Goal: Task Accomplishment & Management: Use online tool/utility

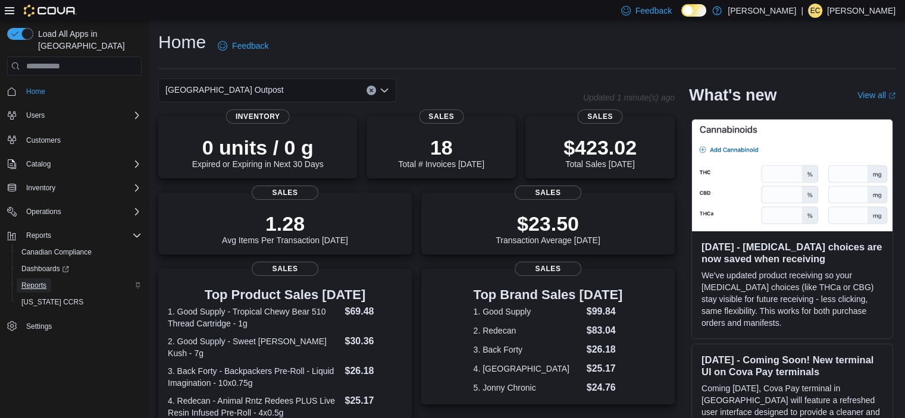
click at [43, 281] on span "Reports" at bounding box center [33, 286] width 25 height 10
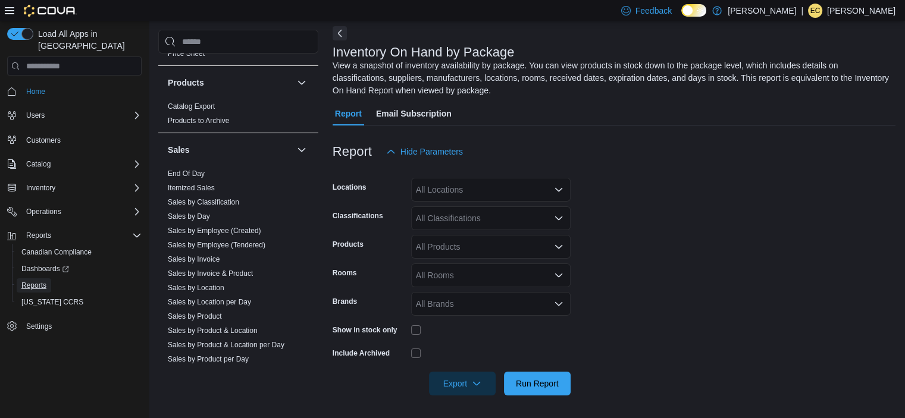
scroll to position [832, 0]
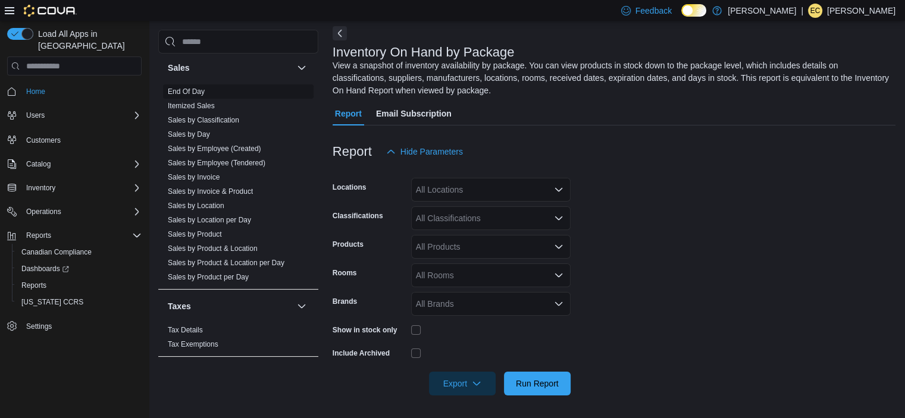
click at [190, 91] on link "End Of Day" at bounding box center [186, 91] width 37 height 8
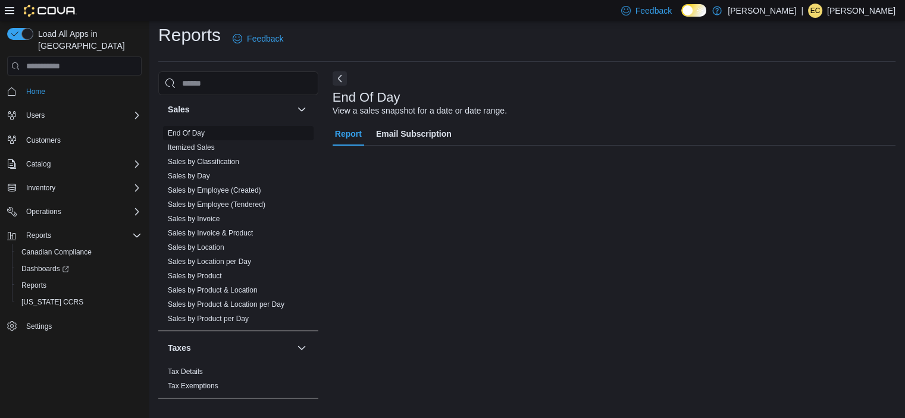
scroll to position [7, 0]
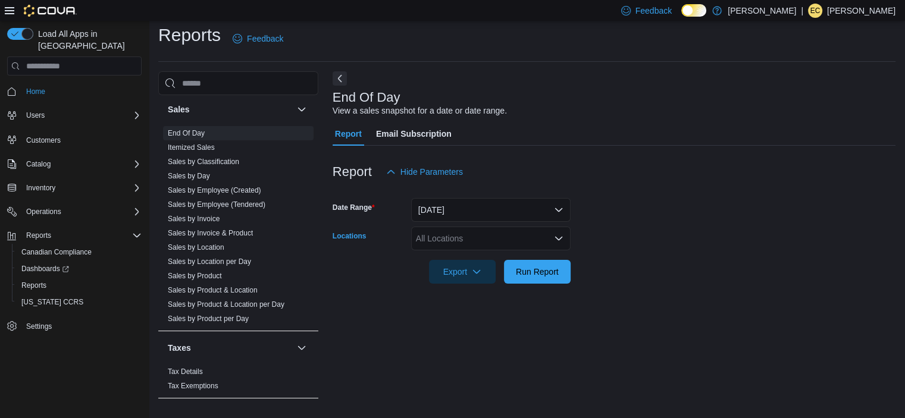
click at [432, 231] on div "All Locations" at bounding box center [490, 239] width 159 height 24
type input "**"
click at [485, 256] on span "[GEOGRAPHIC_DATA] Outpost" at bounding box center [496, 259] width 118 height 12
click at [607, 283] on form "Date Range [DATE] Locations [GEOGRAPHIC_DATA] Outpost Export Run Report" at bounding box center [614, 234] width 563 height 100
click at [560, 276] on span "Run Report" at bounding box center [537, 271] width 52 height 24
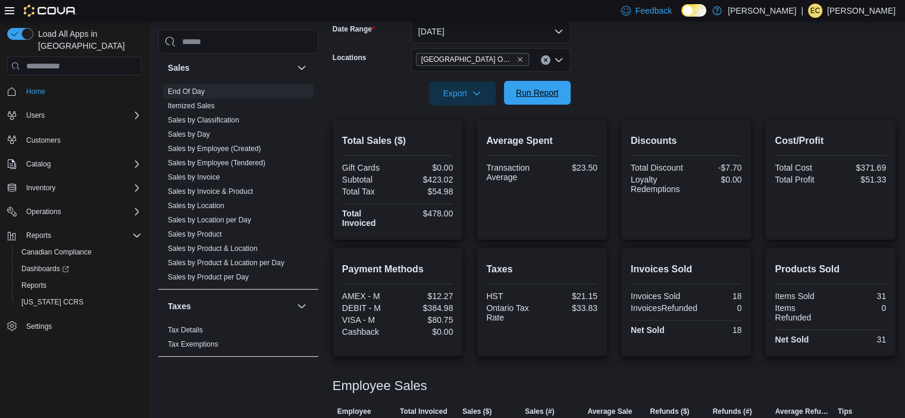
scroll to position [237, 0]
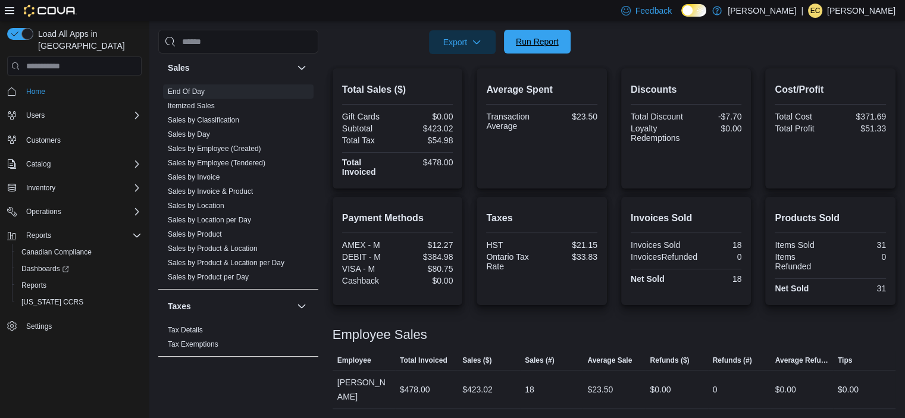
click at [539, 48] on span "Run Report" at bounding box center [537, 42] width 52 height 24
click at [526, 43] on span "Run Report" at bounding box center [537, 42] width 43 height 12
click at [540, 39] on span "Run Report" at bounding box center [537, 42] width 43 height 12
click at [527, 42] on span "Run Report" at bounding box center [537, 42] width 43 height 12
click at [547, 43] on span "Run Report" at bounding box center [537, 42] width 43 height 12
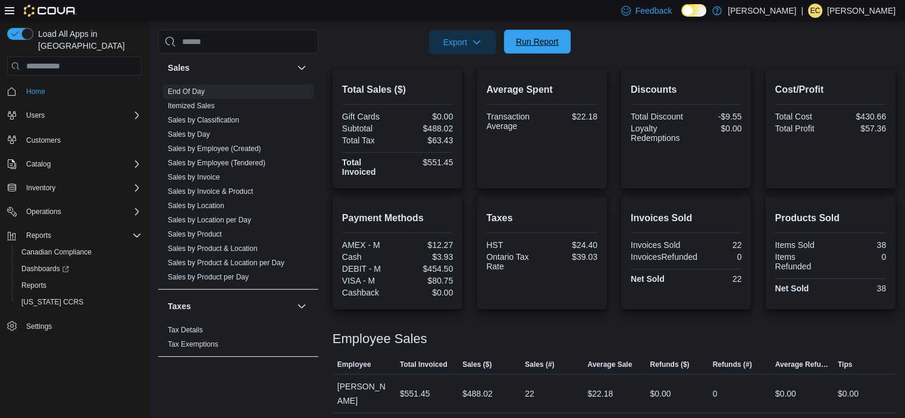
click at [535, 50] on span "Run Report" at bounding box center [537, 42] width 52 height 24
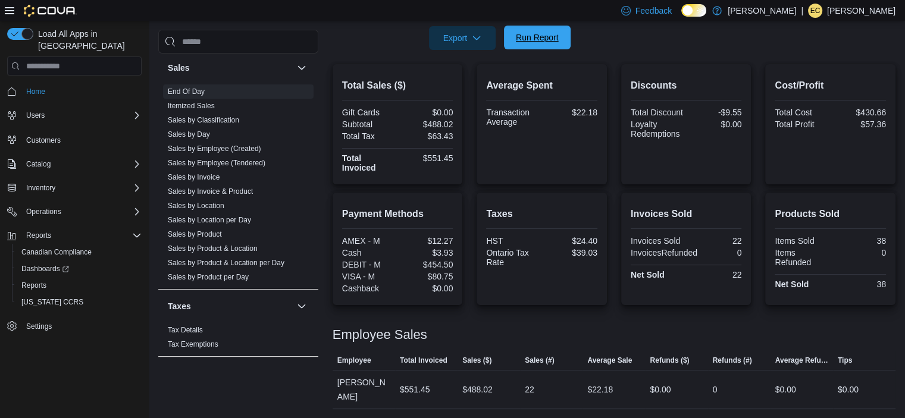
click at [531, 40] on span "Run Report" at bounding box center [537, 38] width 43 height 12
click at [550, 27] on span "Run Report" at bounding box center [537, 38] width 52 height 24
click at [542, 35] on span "Run Report" at bounding box center [537, 38] width 43 height 12
click at [531, 39] on span "Run Report" at bounding box center [537, 38] width 43 height 12
click at [533, 40] on span "Run Report" at bounding box center [537, 38] width 43 height 12
